Goal: Task Accomplishment & Management: Use online tool/utility

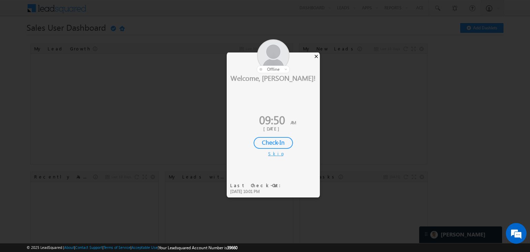
click at [314, 56] on div "×" at bounding box center [315, 56] width 7 height 8
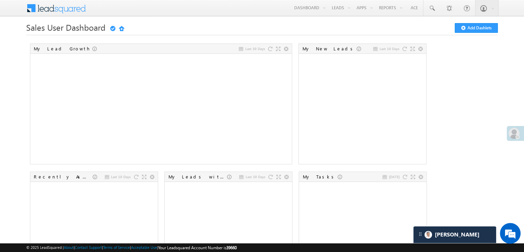
click at [517, 134] on span at bounding box center [514, 133] width 11 height 11
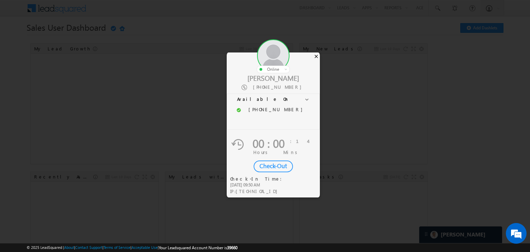
click at [315, 53] on div "×" at bounding box center [315, 56] width 7 height 8
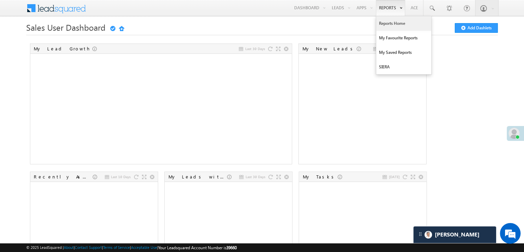
click at [386, 22] on link "Reports Home" at bounding box center [404, 23] width 55 height 14
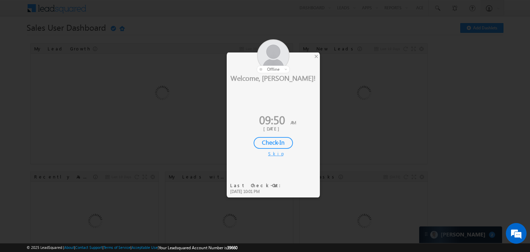
click at [282, 140] on div "Check-In" at bounding box center [272, 143] width 39 height 12
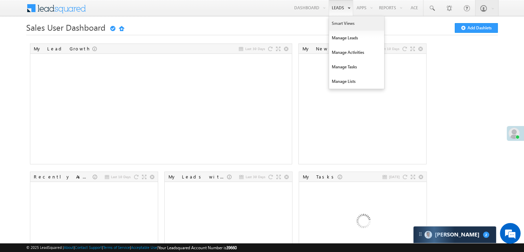
click at [333, 22] on link "Smart Views" at bounding box center [356, 23] width 55 height 14
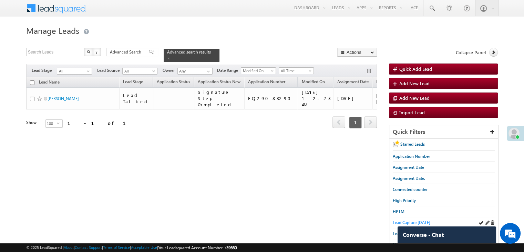
click at [420, 221] on span "Lead Capture [DATE]" at bounding box center [412, 222] width 38 height 5
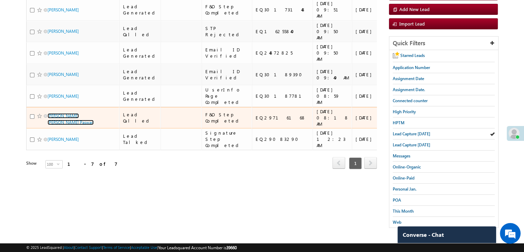
scroll to position [34, 0]
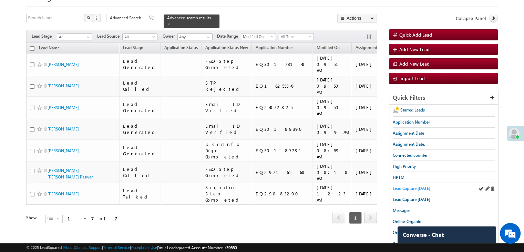
click at [419, 187] on span "Lead Capture [DATE]" at bounding box center [412, 188] width 38 height 5
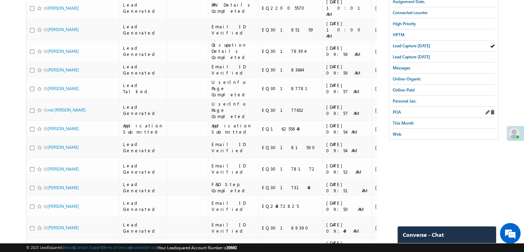
scroll to position [138, 0]
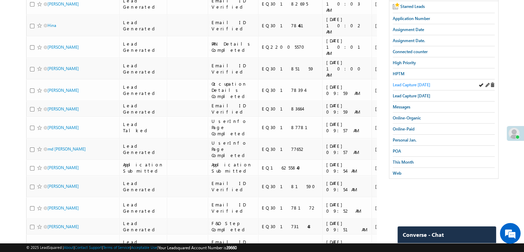
click at [417, 82] on span "Lead Capture [DATE]" at bounding box center [412, 84] width 38 height 5
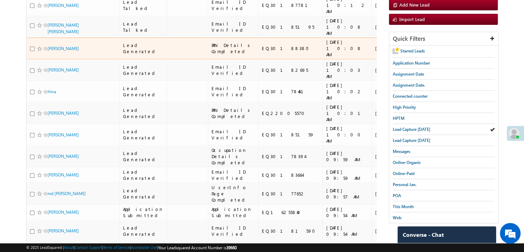
scroll to position [0, 0]
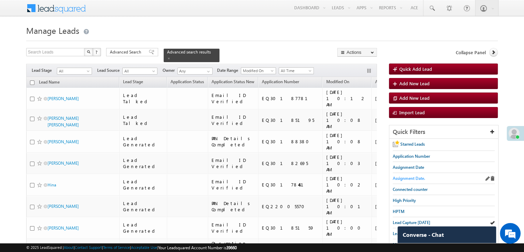
click at [409, 178] on span "Assignment Date." at bounding box center [409, 178] width 32 height 5
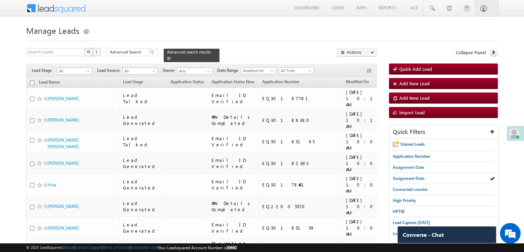
click at [171, 57] on span at bounding box center [168, 58] width 3 height 3
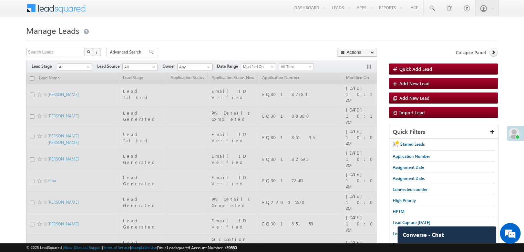
scroll to position [34, 0]
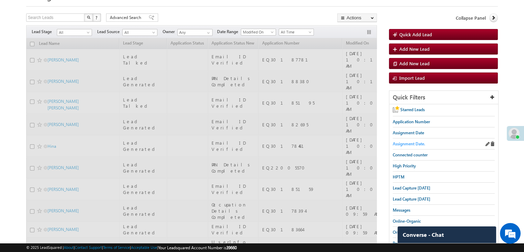
click at [410, 144] on span "Assignment Date." at bounding box center [409, 143] width 32 height 5
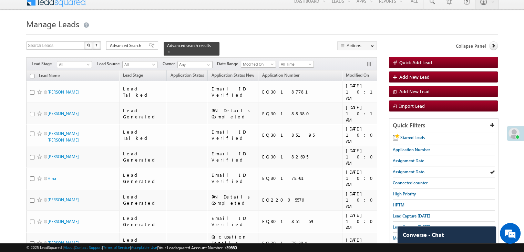
scroll to position [0, 0]
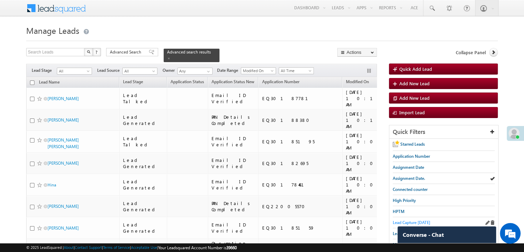
click at [399, 221] on span "Lead Capture [DATE]" at bounding box center [412, 222] width 38 height 5
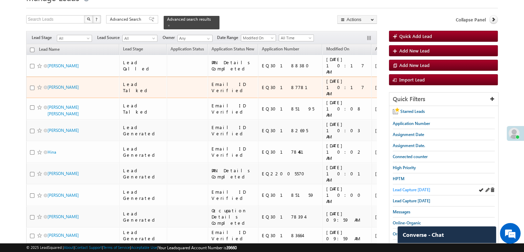
scroll to position [69, 0]
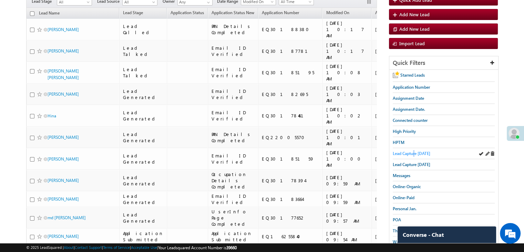
click at [415, 152] on span "Lead Capture [DATE]" at bounding box center [412, 153] width 38 height 5
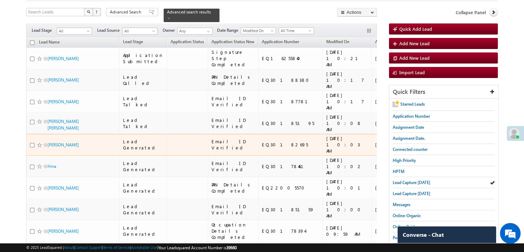
scroll to position [26, 0]
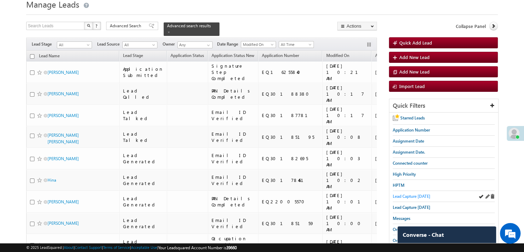
click at [427, 196] on span "Lead Capture [DATE]" at bounding box center [412, 195] width 38 height 5
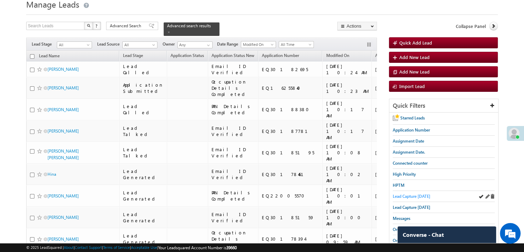
click at [418, 194] on span "Lead Capture [DATE]" at bounding box center [412, 195] width 38 height 5
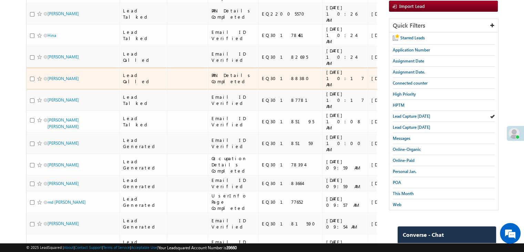
scroll to position [61, 0]
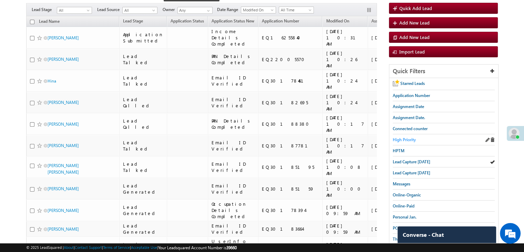
click at [412, 139] on span "High Priority" at bounding box center [404, 139] width 23 height 5
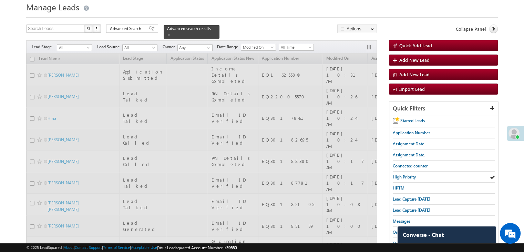
scroll to position [0, 0]
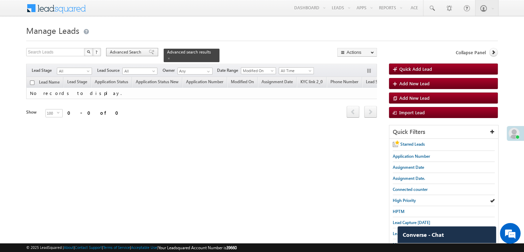
click at [146, 56] on div "Advanced Search" at bounding box center [132, 52] width 52 height 8
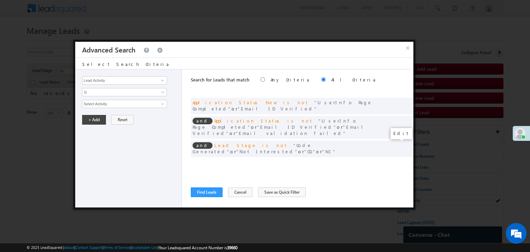
click at [397, 160] on span at bounding box center [397, 162] width 5 height 5
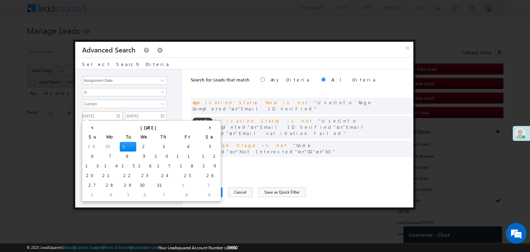
click at [118, 113] on input "[DATE]" at bounding box center [102, 115] width 40 height 9
click at [200, 126] on th "›" at bounding box center [209, 127] width 19 height 10
click at [203, 126] on th "›" at bounding box center [211, 127] width 17 height 10
click at [136, 183] on td "1" at bounding box center [147, 185] width 22 height 10
type input "[DATE]"
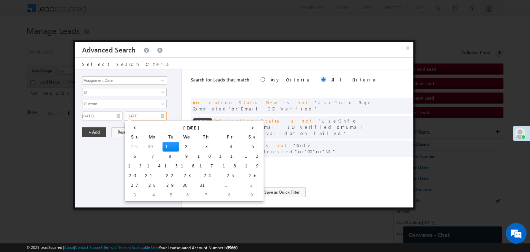
click at [164, 115] on input "[DATE]" at bounding box center [146, 115] width 42 height 9
click at [243, 129] on th "›" at bounding box center [252, 127] width 19 height 10
click at [246, 129] on th "›" at bounding box center [254, 127] width 17 height 10
click at [146, 193] on td "6" at bounding box center [154, 195] width 17 height 10
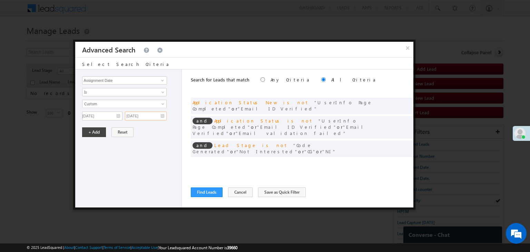
click at [163, 116] on input "[DATE]" at bounding box center [146, 115] width 42 height 9
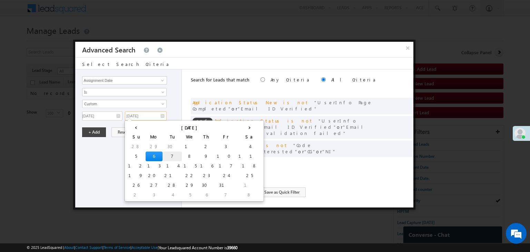
click at [162, 152] on td "7" at bounding box center [171, 156] width 19 height 10
type input "[DATE]"
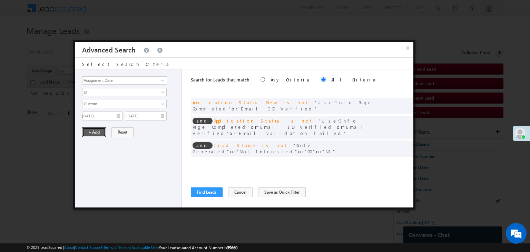
click at [98, 130] on button "+ Add" at bounding box center [94, 132] width 24 height 10
click at [205, 193] on button "Find Leads" at bounding box center [207, 192] width 32 height 10
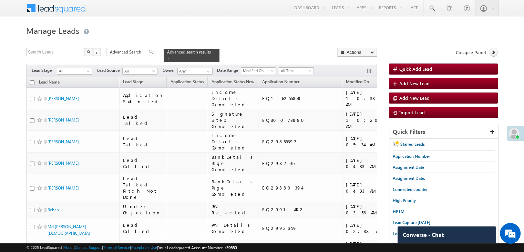
click at [32, 80] on input "checkbox" at bounding box center [32, 82] width 4 height 4
checkbox input "true"
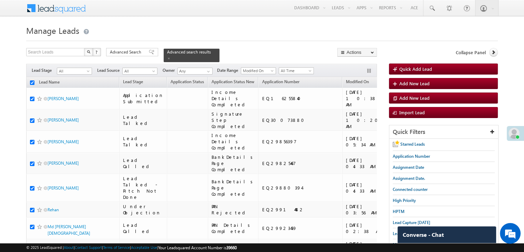
checkbox input "true"
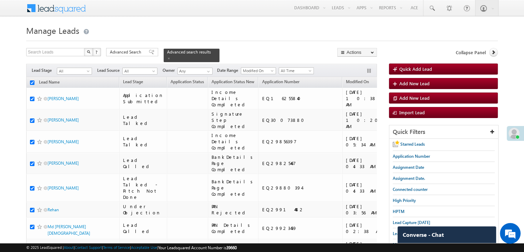
checkbox input "true"
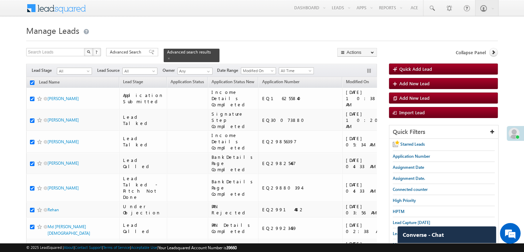
checkbox input "true"
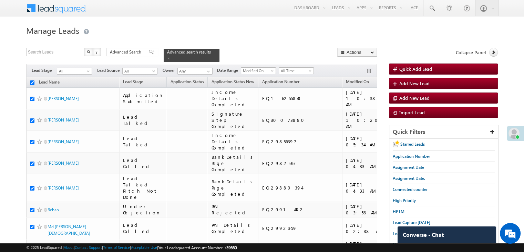
checkbox input "true"
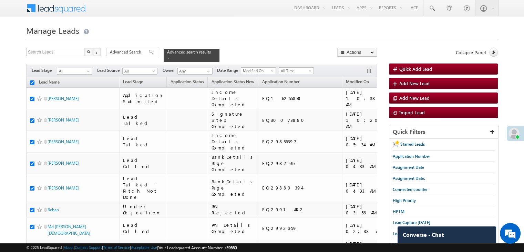
checkbox input "true"
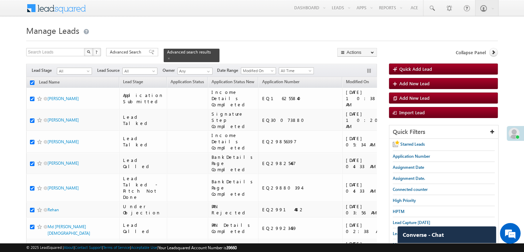
checkbox input "true"
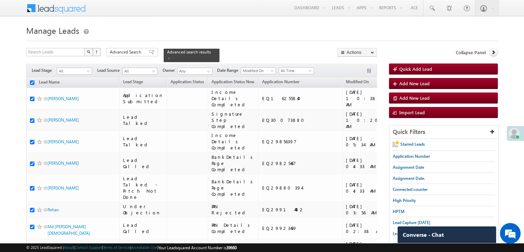
checkbox input "true"
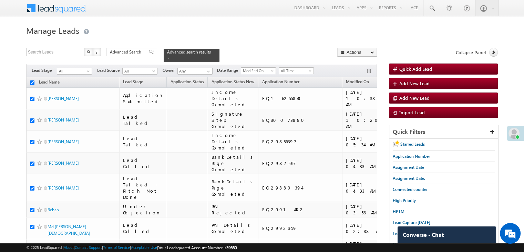
checkbox input "true"
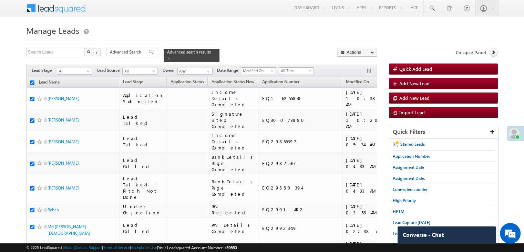
checkbox input "true"
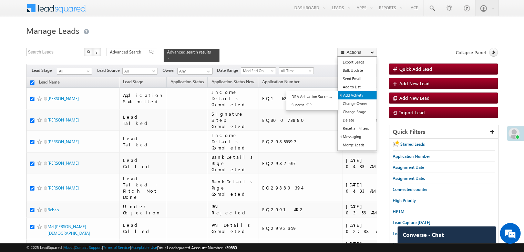
click at [357, 94] on link "Add Activity" at bounding box center [357, 95] width 39 height 8
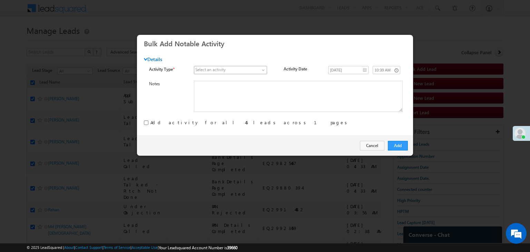
click at [261, 71] on span at bounding box center [264, 72] width 6 height 6
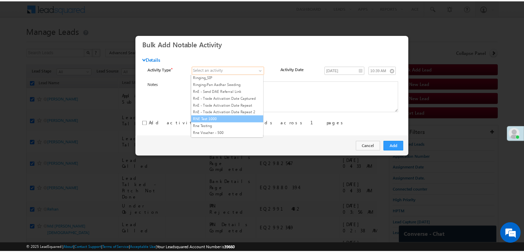
scroll to position [862, 0]
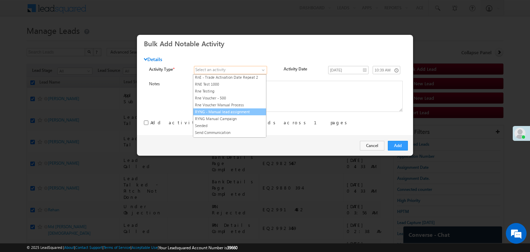
click at [232, 109] on link "RYNG - Manual lead assignment" at bounding box center [229, 112] width 73 height 6
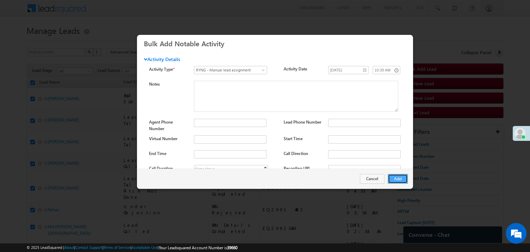
click at [403, 179] on button "Add" at bounding box center [398, 179] width 20 height 10
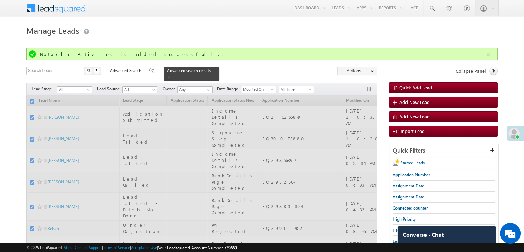
checkbox input "false"
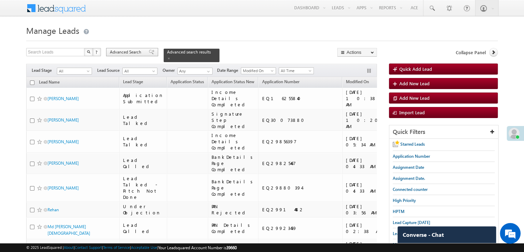
click at [140, 50] on span "Advanced Search" at bounding box center [126, 52] width 33 height 6
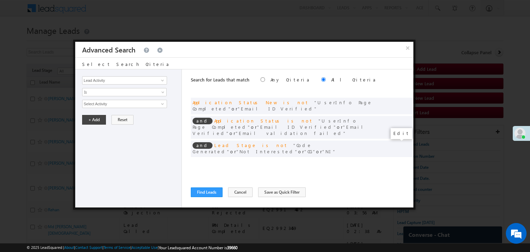
click at [396, 160] on span at bounding box center [397, 162] width 5 height 5
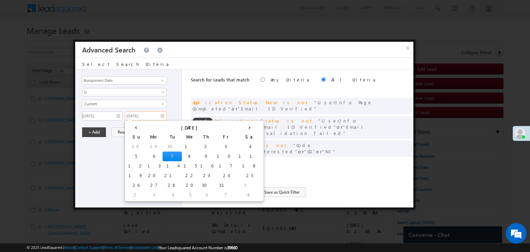
click at [157, 115] on input "[DATE]" at bounding box center [146, 115] width 42 height 9
click at [215, 147] on td "3" at bounding box center [226, 147] width 22 height 10
type input "[DATE]"
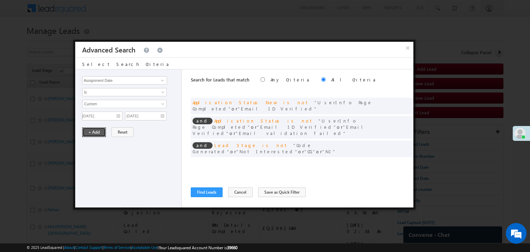
click at [98, 133] on button "+ Add" at bounding box center [94, 132] width 24 height 10
click at [207, 193] on button "Find Leads" at bounding box center [207, 192] width 32 height 10
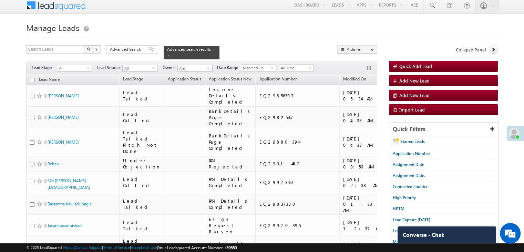
scroll to position [0, 0]
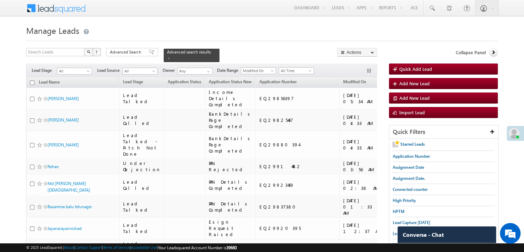
click at [114, 54] on span "Advanced Search" at bounding box center [126, 52] width 33 height 6
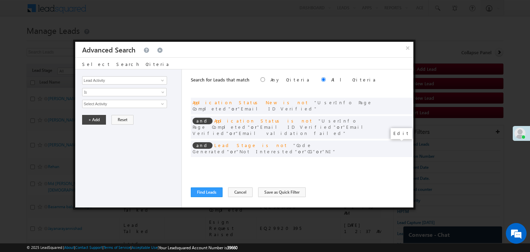
click at [396, 160] on span at bounding box center [397, 162] width 5 height 5
click at [154, 111] on input "[DATE]" at bounding box center [146, 115] width 42 height 9
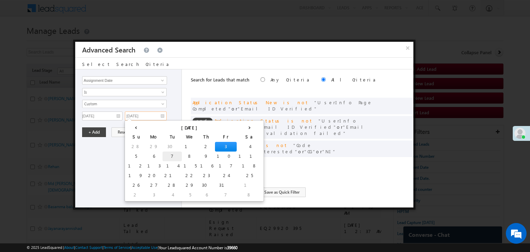
click at [162, 157] on td "7" at bounding box center [171, 156] width 19 height 10
type input "[DATE]"
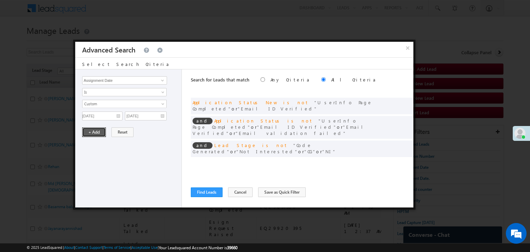
click at [90, 134] on button "+ Add" at bounding box center [94, 132] width 24 height 10
click at [206, 192] on button "Find Leads" at bounding box center [207, 192] width 32 height 10
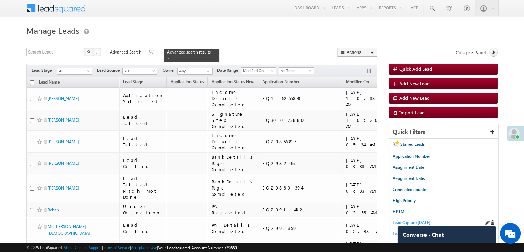
click at [415, 222] on span "Lead Capture [DATE]" at bounding box center [412, 222] width 38 height 5
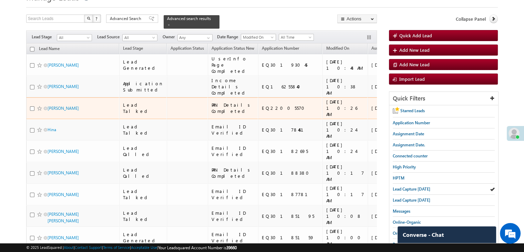
scroll to position [34, 0]
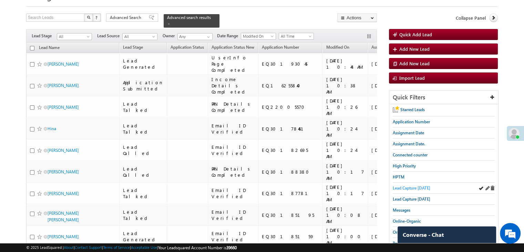
click at [411, 186] on span "Lead Capture [DATE]" at bounding box center [412, 187] width 38 height 5
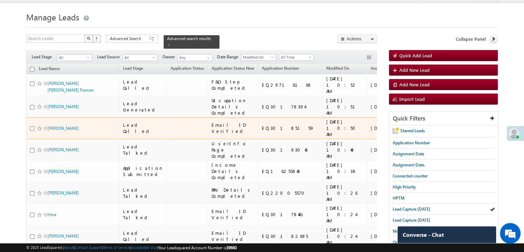
scroll to position [0, 0]
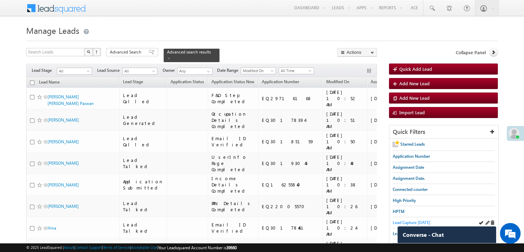
click at [398, 220] on span "Lead Capture [DATE]" at bounding box center [412, 222] width 38 height 5
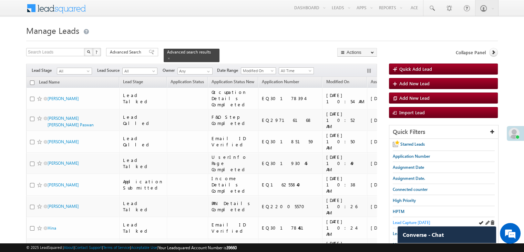
click at [400, 220] on span "Lead Capture [DATE]" at bounding box center [412, 222] width 38 height 5
click at [398, 220] on span "Lead Capture [DATE]" at bounding box center [412, 222] width 38 height 5
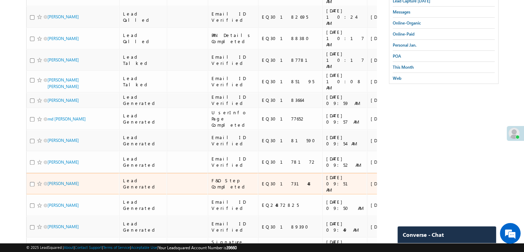
scroll to position [101, 0]
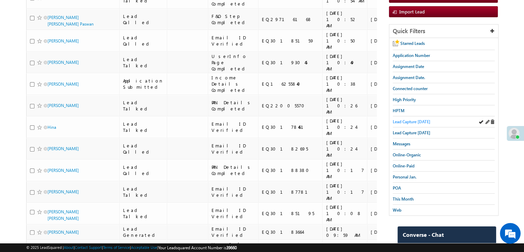
click at [415, 120] on span "Lead Capture [DATE]" at bounding box center [412, 121] width 38 height 5
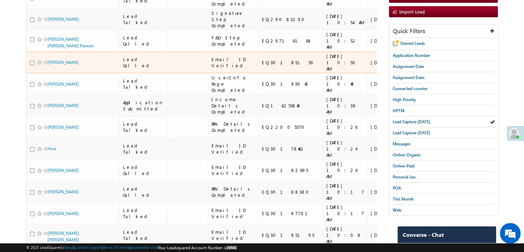
scroll to position [0, 0]
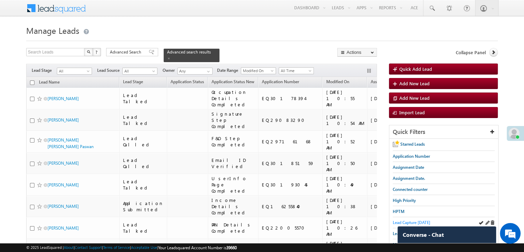
click at [414, 221] on span "Lead Capture [DATE]" at bounding box center [412, 222] width 38 height 5
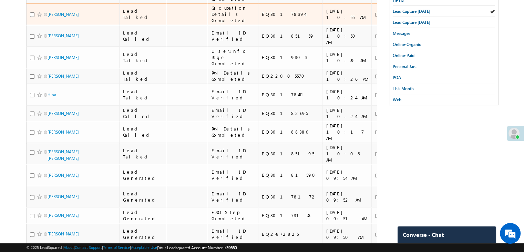
scroll to position [207, 0]
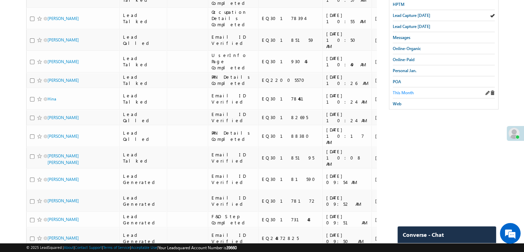
click at [403, 90] on span "This Month" at bounding box center [403, 92] width 21 height 5
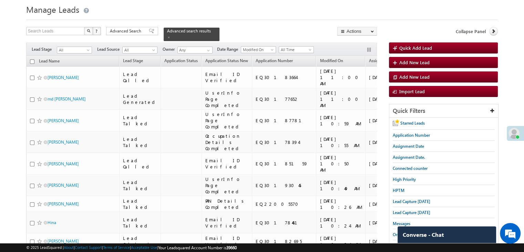
scroll to position [15, 0]
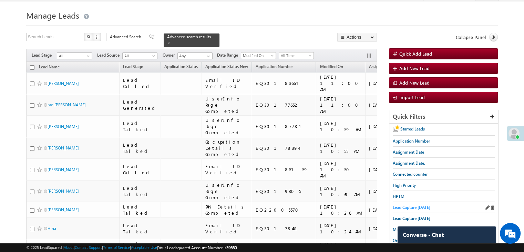
click at [418, 204] on span "Lead Capture [DATE]" at bounding box center [412, 206] width 38 height 5
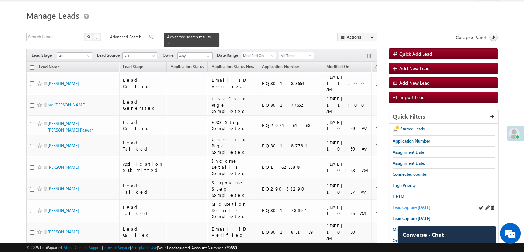
click at [414, 206] on span "Lead Capture [DATE]" at bounding box center [412, 206] width 38 height 5
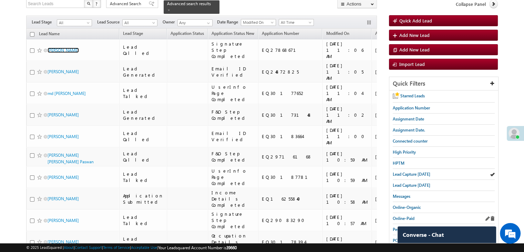
scroll to position [50, 0]
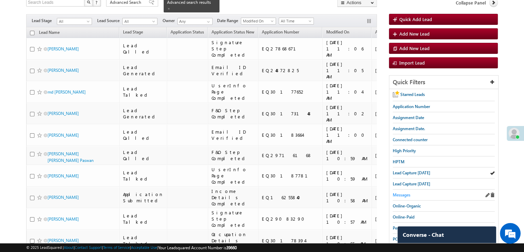
click at [398, 195] on span "Messages" at bounding box center [402, 194] width 18 height 5
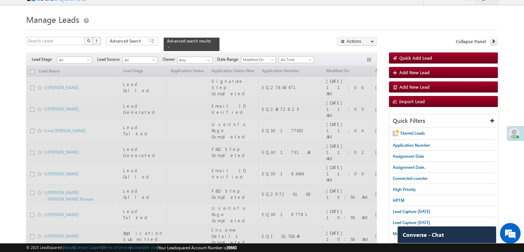
scroll to position [0, 0]
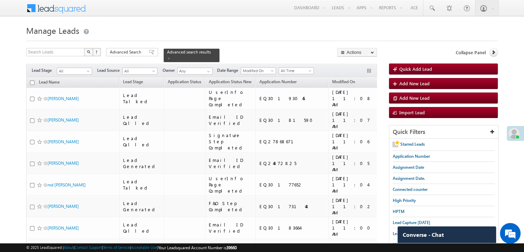
click at [385, 80] on span "Assignment Date" at bounding box center [400, 81] width 31 height 5
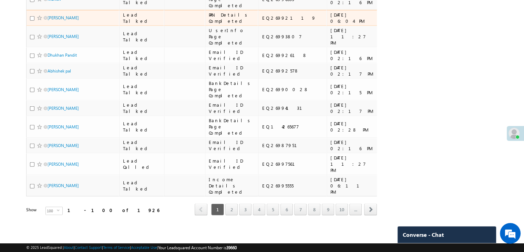
scroll to position [3895, 0]
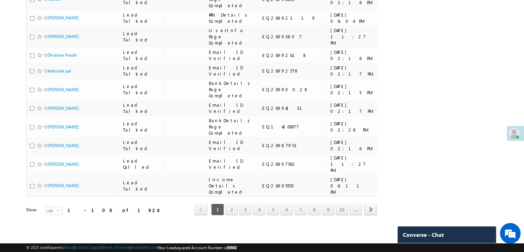
click at [230, 208] on link "2" at bounding box center [232, 209] width 12 height 12
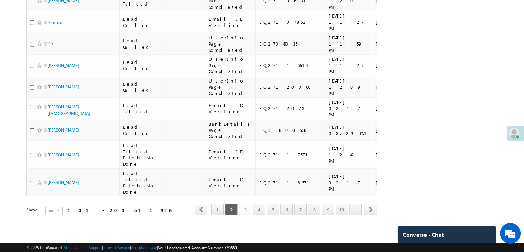
click at [243, 203] on link "3" at bounding box center [245, 209] width 12 height 12
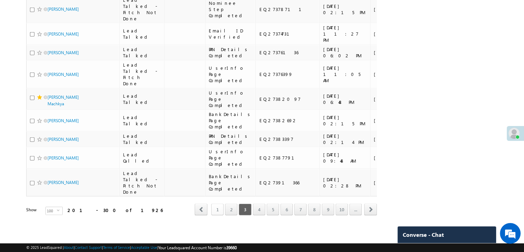
click at [219, 204] on link "1" at bounding box center [217, 209] width 12 height 12
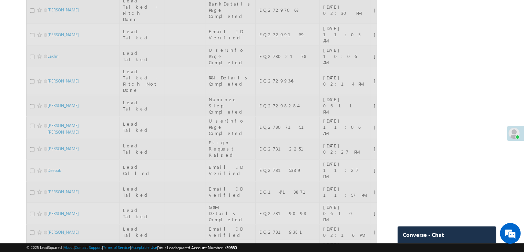
scroll to position [0, 0]
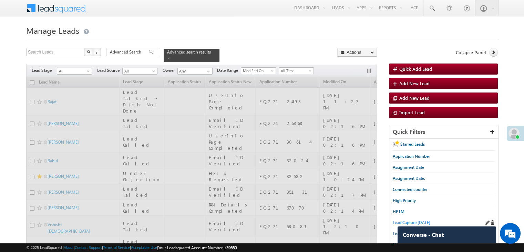
click at [407, 220] on span "Lead Capture [DATE]" at bounding box center [412, 222] width 38 height 5
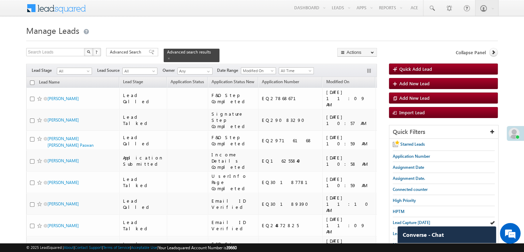
click at [171, 79] on span "Application Status" at bounding box center [187, 81] width 33 height 5
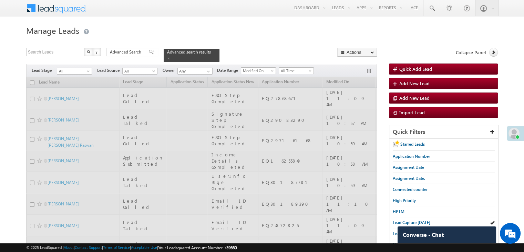
click at [171, 79] on span "Application Status" at bounding box center [187, 81] width 33 height 5
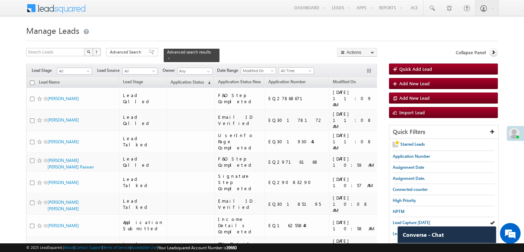
click at [171, 79] on span "Application Status" at bounding box center [187, 81] width 33 height 5
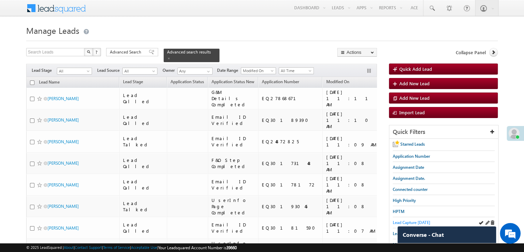
click at [397, 221] on span "Lead Capture [DATE]" at bounding box center [412, 222] width 38 height 5
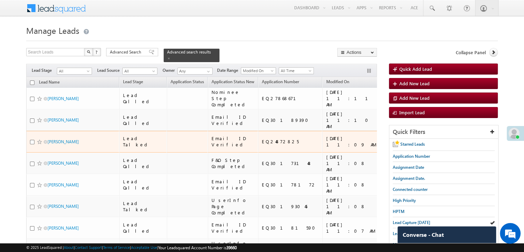
scroll to position [69, 0]
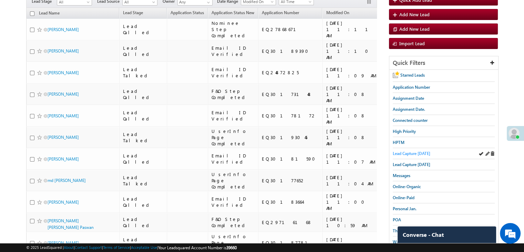
click at [413, 152] on span "Lead Capture [DATE]" at bounding box center [412, 153] width 38 height 5
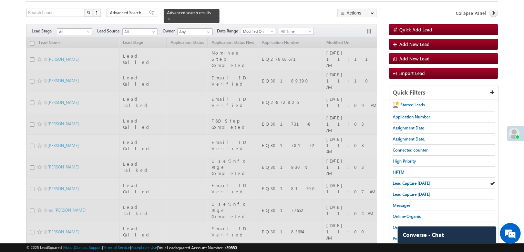
scroll to position [0, 0]
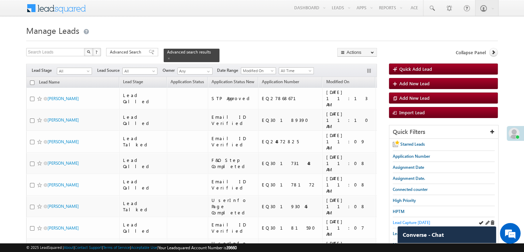
click at [393, 220] on span "Lead Capture [DATE]" at bounding box center [412, 222] width 38 height 5
click at [171, 57] on span at bounding box center [168, 58] width 3 height 3
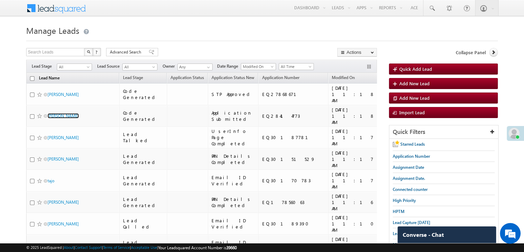
click at [46, 78] on link "Lead Name" at bounding box center [50, 78] width 28 height 9
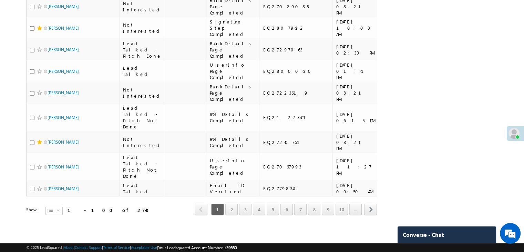
scroll to position [3895, 0]
click at [342, 206] on link "10" at bounding box center [342, 209] width 12 height 12
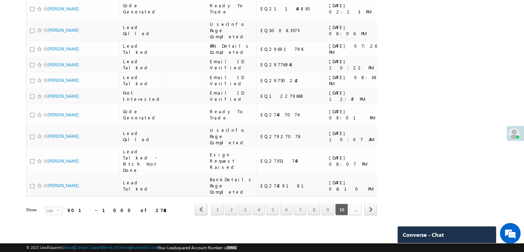
click at [359, 206] on link "..." at bounding box center [356, 209] width 12 height 12
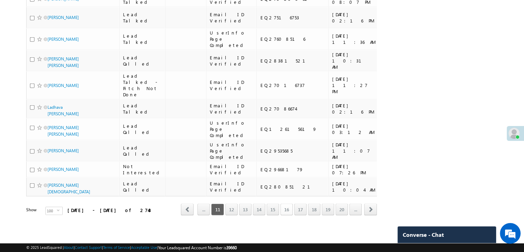
click at [284, 206] on link "16" at bounding box center [287, 209] width 12 height 12
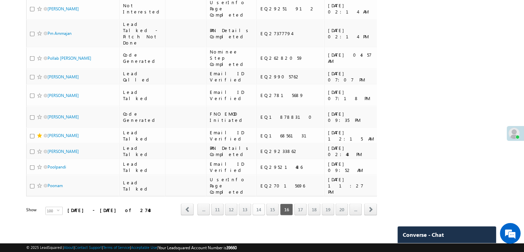
click at [260, 203] on link "14" at bounding box center [259, 209] width 12 height 12
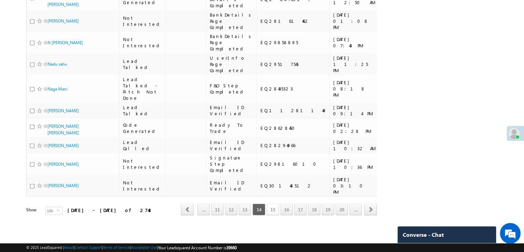
click at [272, 203] on link "15" at bounding box center [273, 209] width 12 height 12
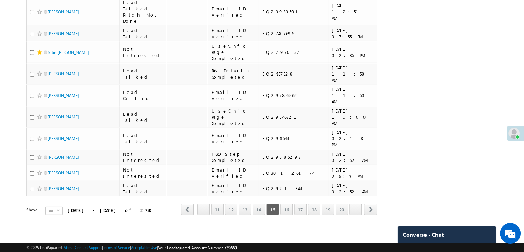
scroll to position [3870, 0]
click at [284, 204] on link "16" at bounding box center [287, 209] width 12 height 12
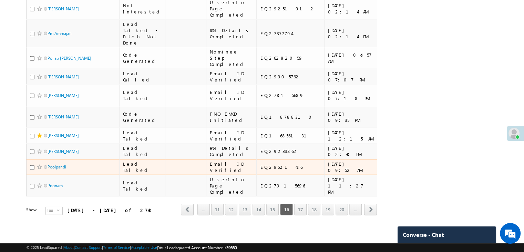
scroll to position [3895, 0]
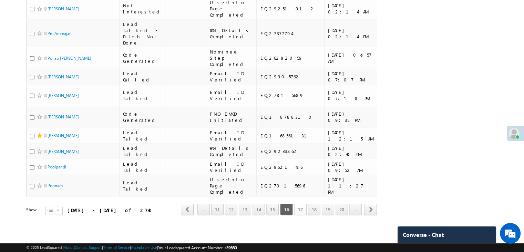
click at [300, 205] on link "17" at bounding box center [300, 209] width 12 height 12
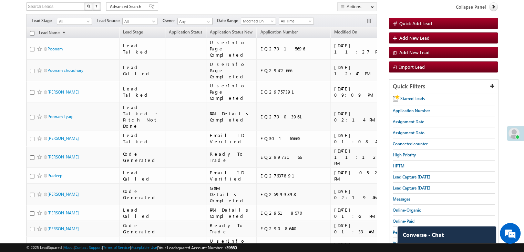
scroll to position [0, 0]
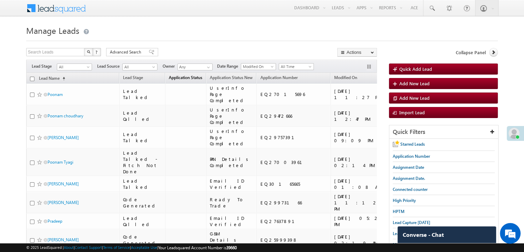
click at [174, 80] on link "Application Status (sorted descending)" at bounding box center [186, 78] width 40 height 9
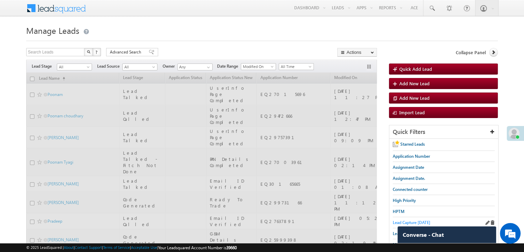
click at [401, 221] on span "Lead Capture [DATE]" at bounding box center [412, 222] width 38 height 5
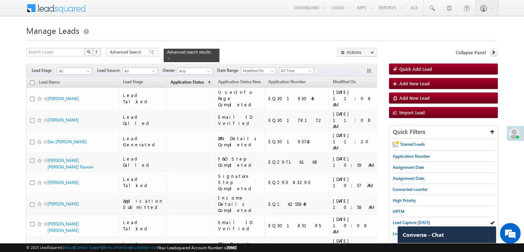
click at [174, 81] on link "Application Status (sorted ascending)" at bounding box center [190, 82] width 47 height 9
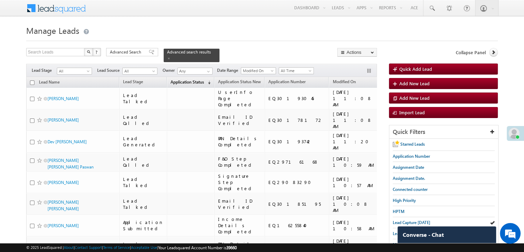
click at [184, 79] on span "Application Status" at bounding box center [187, 81] width 33 height 5
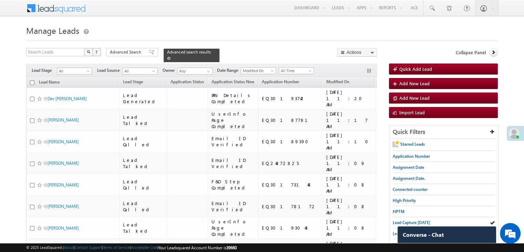
click at [171, 57] on span at bounding box center [168, 58] width 3 height 3
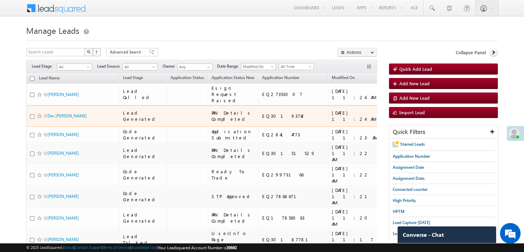
scroll to position [34, 0]
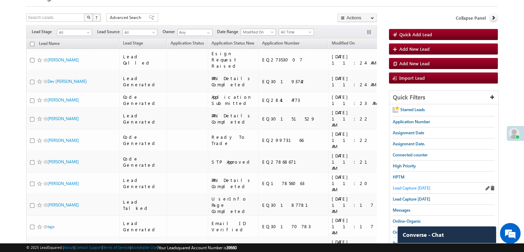
click at [409, 188] on span "Lead Capture [DATE]" at bounding box center [412, 187] width 38 height 5
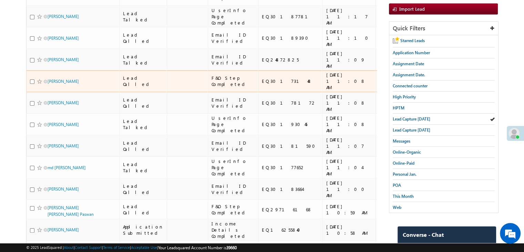
scroll to position [0, 0]
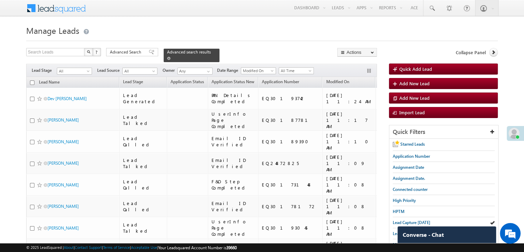
click at [171, 57] on span at bounding box center [168, 58] width 3 height 3
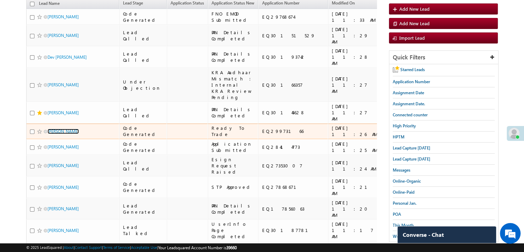
scroll to position [34, 0]
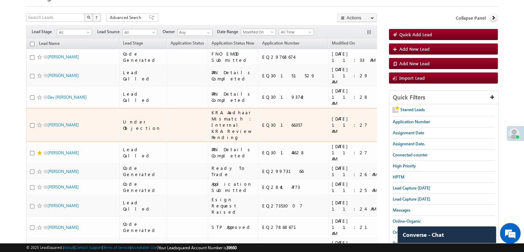
click at [404, 187] on span "Lead Capture [DATE]" at bounding box center [412, 187] width 38 height 5
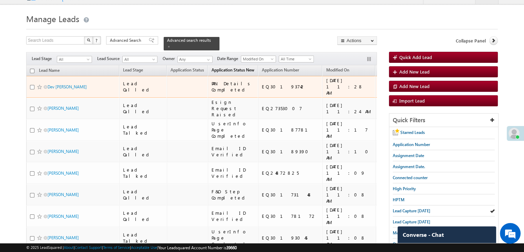
scroll to position [0, 0]
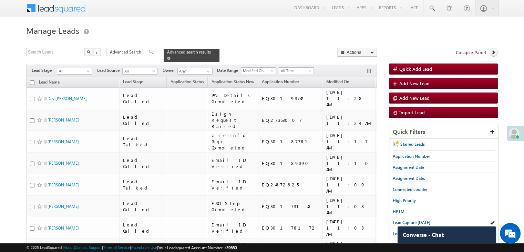
click at [171, 57] on span at bounding box center [168, 58] width 3 height 3
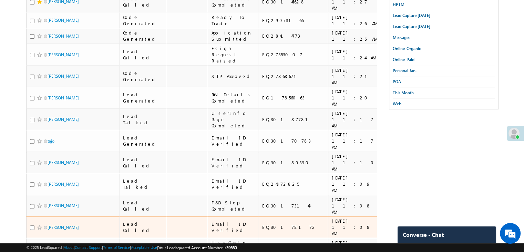
scroll to position [34, 0]
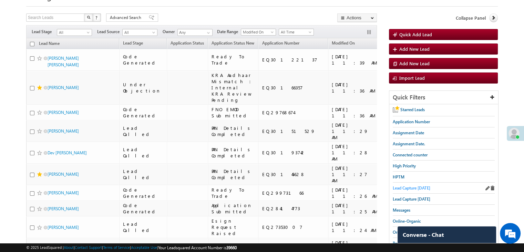
click at [405, 185] on span "Lead Capture [DATE]" at bounding box center [412, 187] width 38 height 5
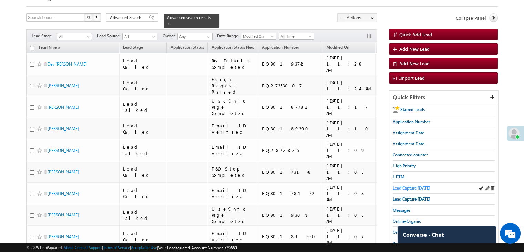
click at [405, 187] on span "Lead Capture [DATE]" at bounding box center [412, 187] width 38 height 5
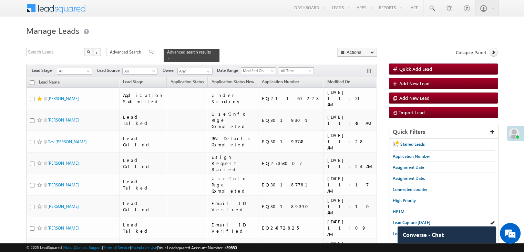
scroll to position [103, 0]
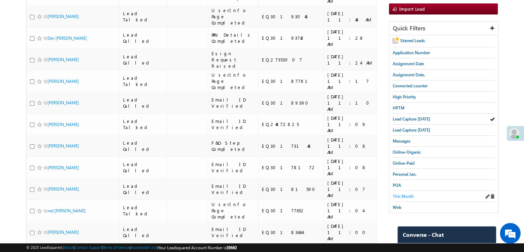
click at [395, 194] on span "This Month" at bounding box center [403, 195] width 21 height 5
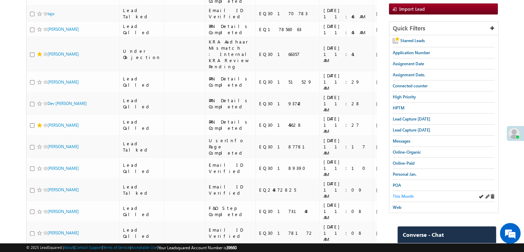
click at [403, 193] on span "This Month" at bounding box center [403, 195] width 21 height 5
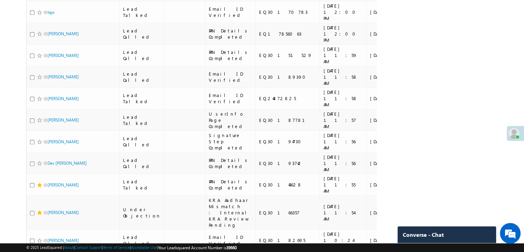
scroll to position [431, 0]
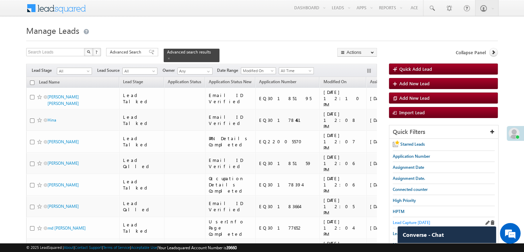
click at [399, 221] on span "Lead Capture [DATE]" at bounding box center [412, 222] width 38 height 5
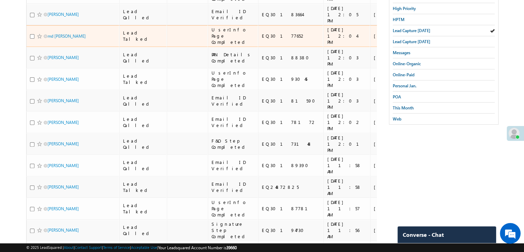
scroll to position [103, 0]
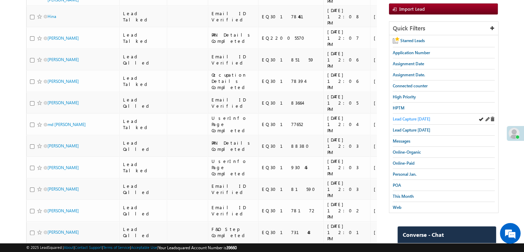
click at [425, 116] on span "Lead Capture [DATE]" at bounding box center [412, 118] width 38 height 5
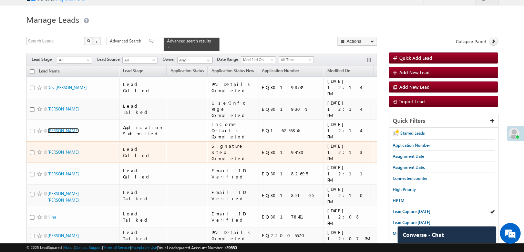
scroll to position [0, 0]
